Goal: Task Accomplishment & Management: Use online tool/utility

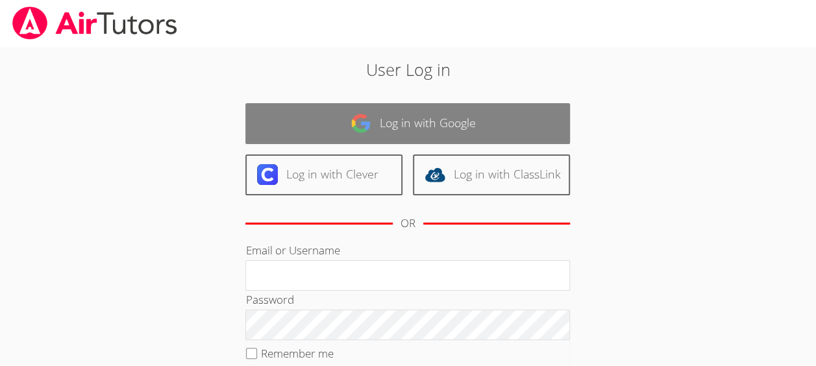
click at [517, 127] on link "Log in with Google" at bounding box center [407, 123] width 325 height 41
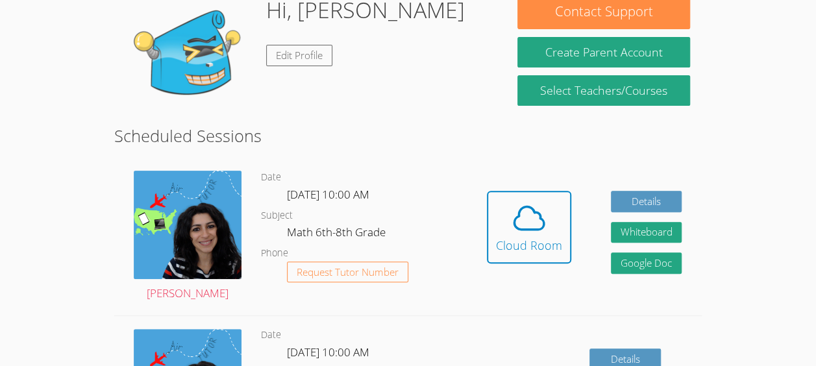
scroll to position [131, 0]
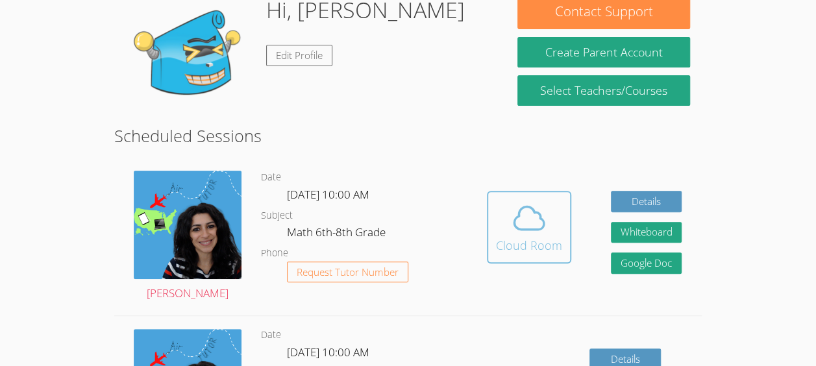
click at [552, 220] on span at bounding box center [529, 218] width 66 height 36
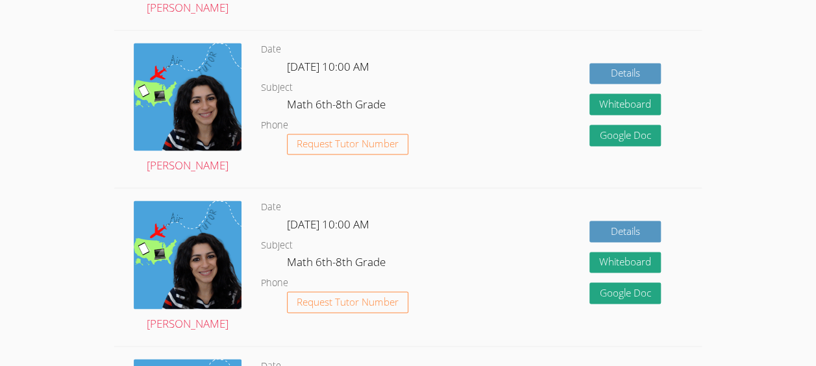
scroll to position [894, 0]
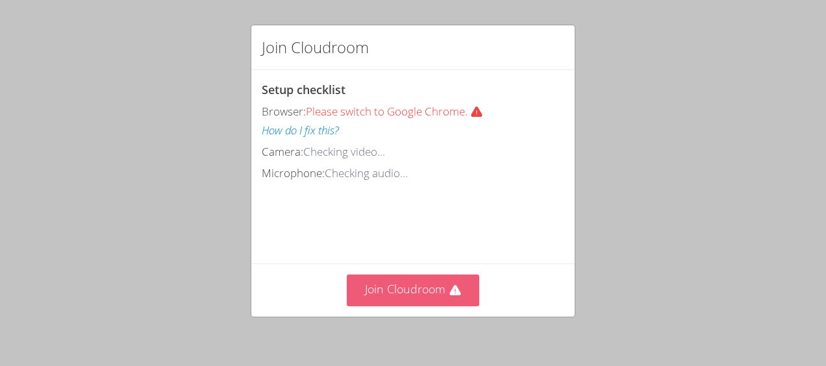
click at [379, 303] on button "Join Cloudroom" at bounding box center [413, 291] width 133 height 32
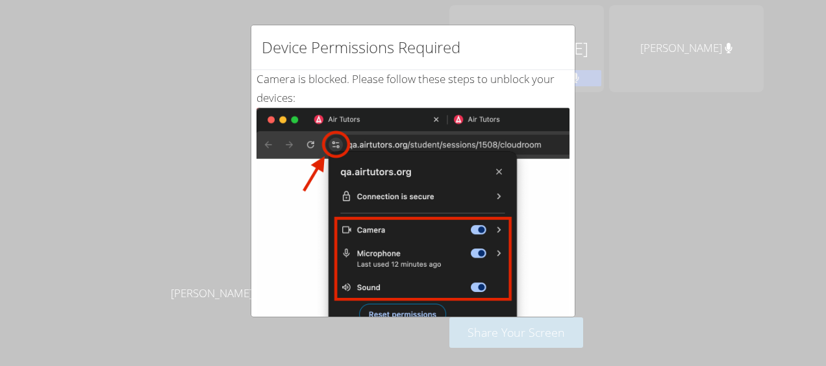
click at [135, 63] on div "Device Permissions Required Camera is blocked . Please follow these steps to un…" at bounding box center [413, 183] width 826 height 366
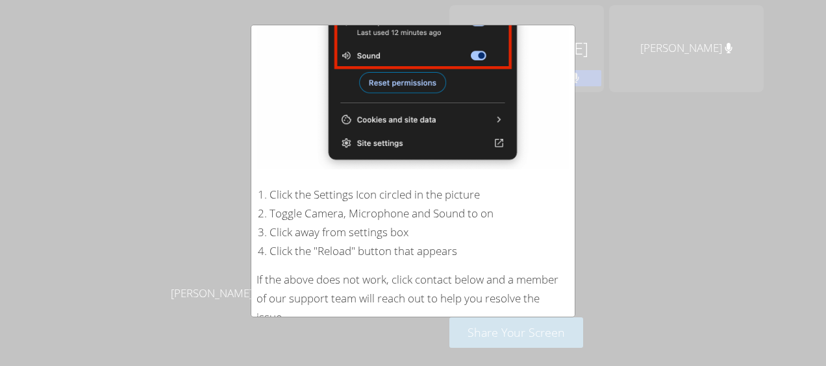
scroll to position [283, 0]
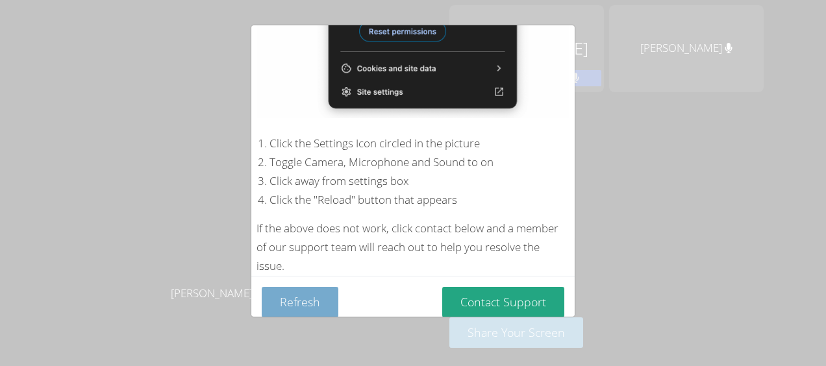
click at [285, 299] on button "Refresh" at bounding box center [300, 302] width 77 height 31
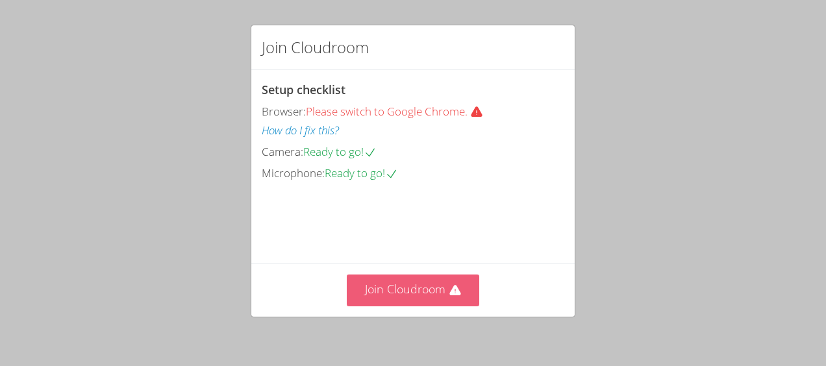
click at [423, 299] on button "Join Cloudroom" at bounding box center [413, 291] width 133 height 32
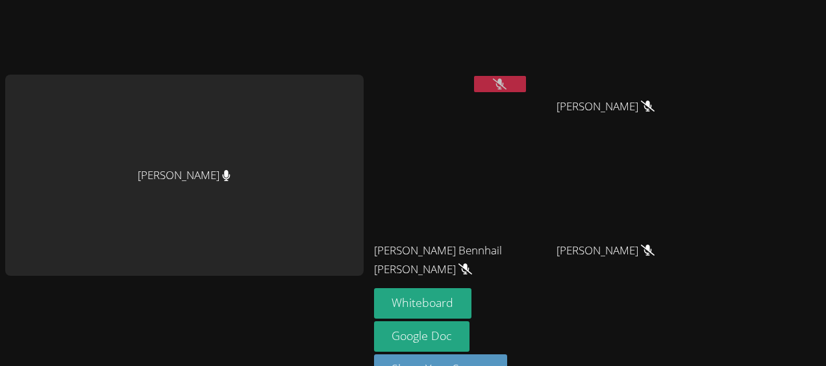
click at [534, 81] on video at bounding box center [611, 48] width 155 height 87
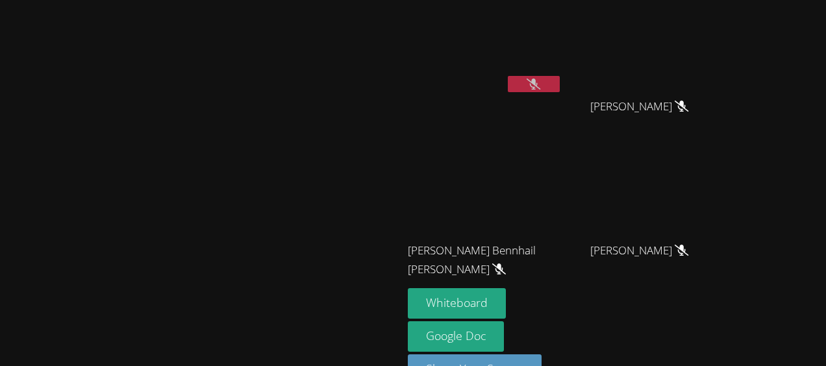
scroll to position [10, 0]
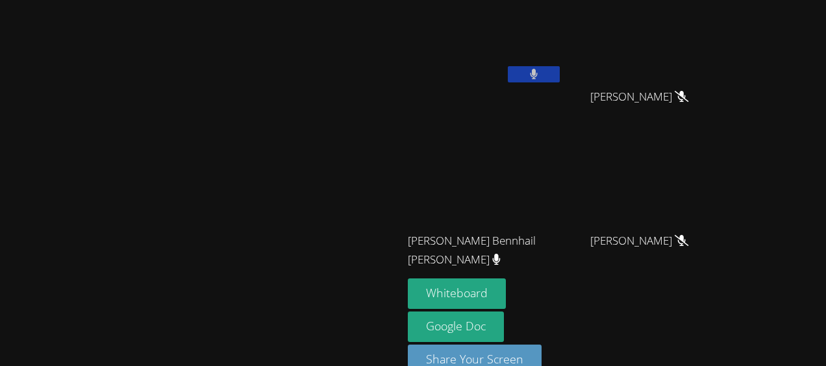
click at [560, 79] on button at bounding box center [534, 74] width 52 height 16
click at [560, 68] on button at bounding box center [534, 74] width 52 height 16
click at [560, 75] on button at bounding box center [534, 74] width 52 height 16
click at [560, 81] on button at bounding box center [534, 74] width 52 height 16
click at [560, 78] on button at bounding box center [534, 74] width 52 height 16
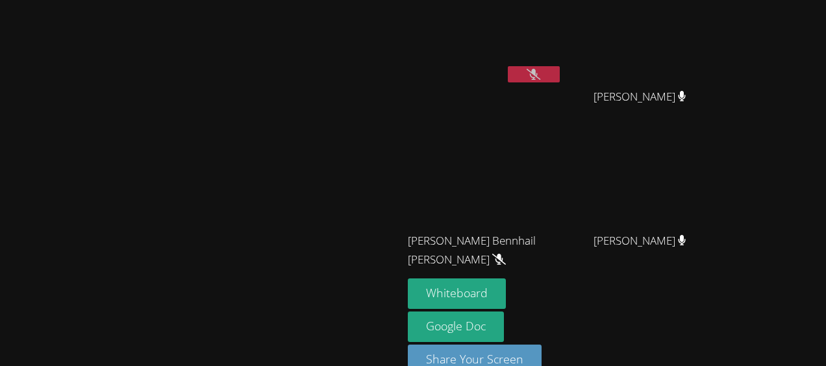
click at [540, 79] on icon at bounding box center [534, 74] width 14 height 11
click at [560, 79] on button at bounding box center [534, 74] width 52 height 16
click at [560, 78] on button at bounding box center [534, 74] width 52 height 16
click at [560, 74] on button at bounding box center [534, 74] width 52 height 16
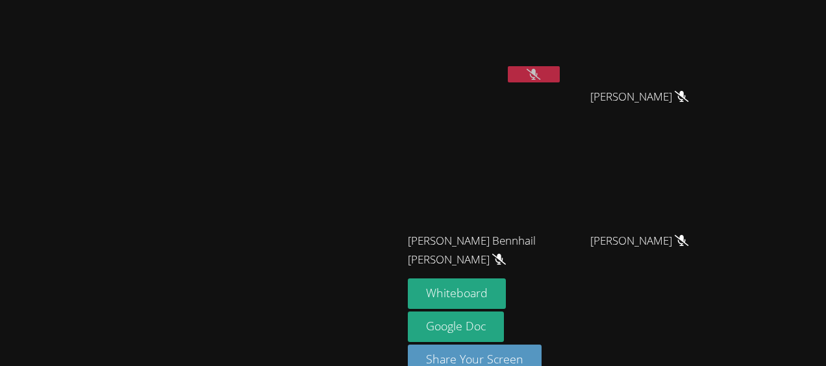
click at [560, 77] on button at bounding box center [534, 74] width 52 height 16
click at [560, 79] on button at bounding box center [534, 74] width 52 height 16
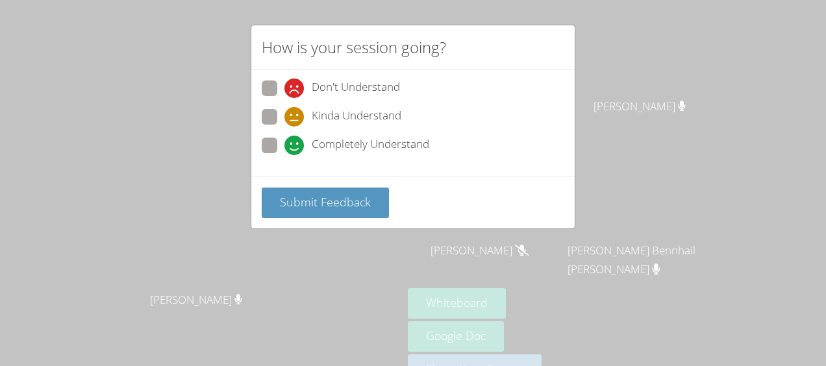
click at [386, 140] on span "Completely Understand" at bounding box center [371, 145] width 118 height 19
click at [295, 140] on input "Completely Understand" at bounding box center [289, 143] width 11 height 11
radio input "true"
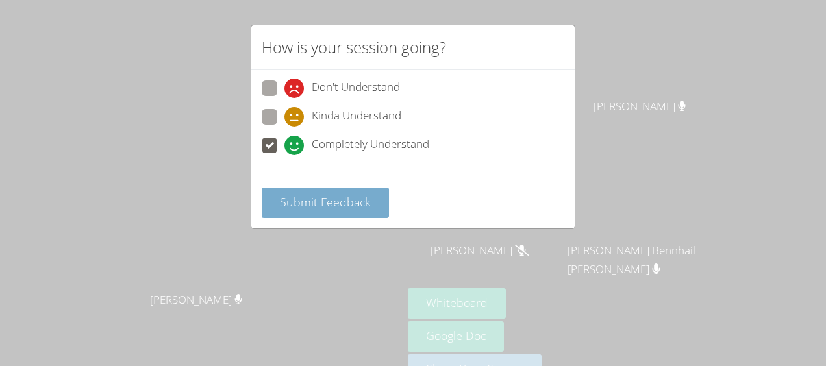
click at [355, 191] on button "Submit Feedback" at bounding box center [325, 203] width 127 height 31
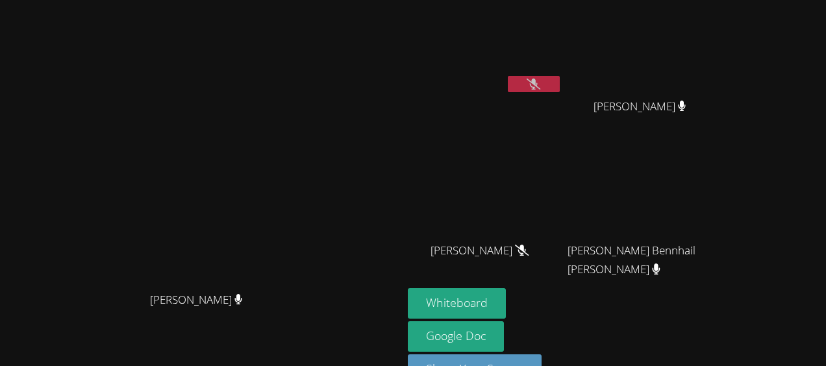
click at [560, 84] on button at bounding box center [534, 84] width 52 height 16
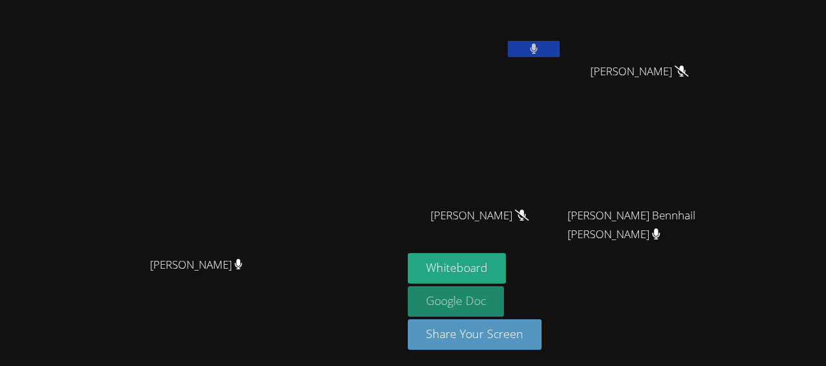
click at [504, 300] on link "Google Doc" at bounding box center [456, 301] width 96 height 31
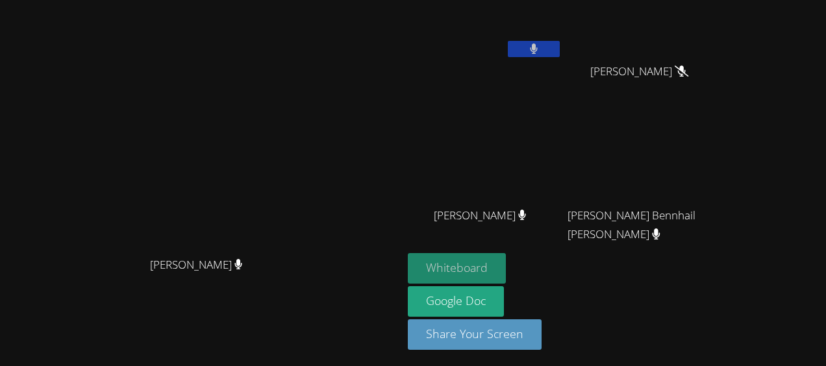
click at [506, 256] on button "Whiteboard" at bounding box center [457, 268] width 98 height 31
click at [506, 274] on button "Whiteboard" at bounding box center [457, 268] width 98 height 31
